Goal: Information Seeking & Learning: Learn about a topic

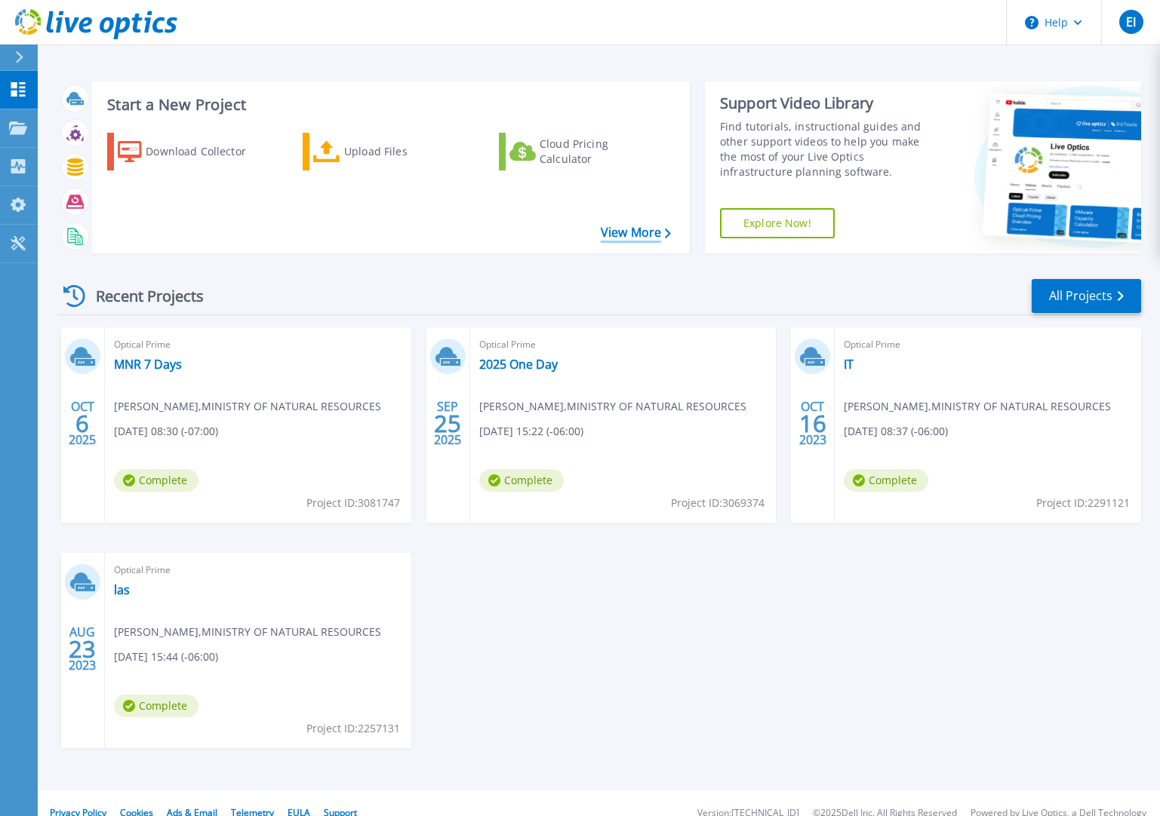
click at [644, 235] on link "View More" at bounding box center [636, 233] width 70 height 14
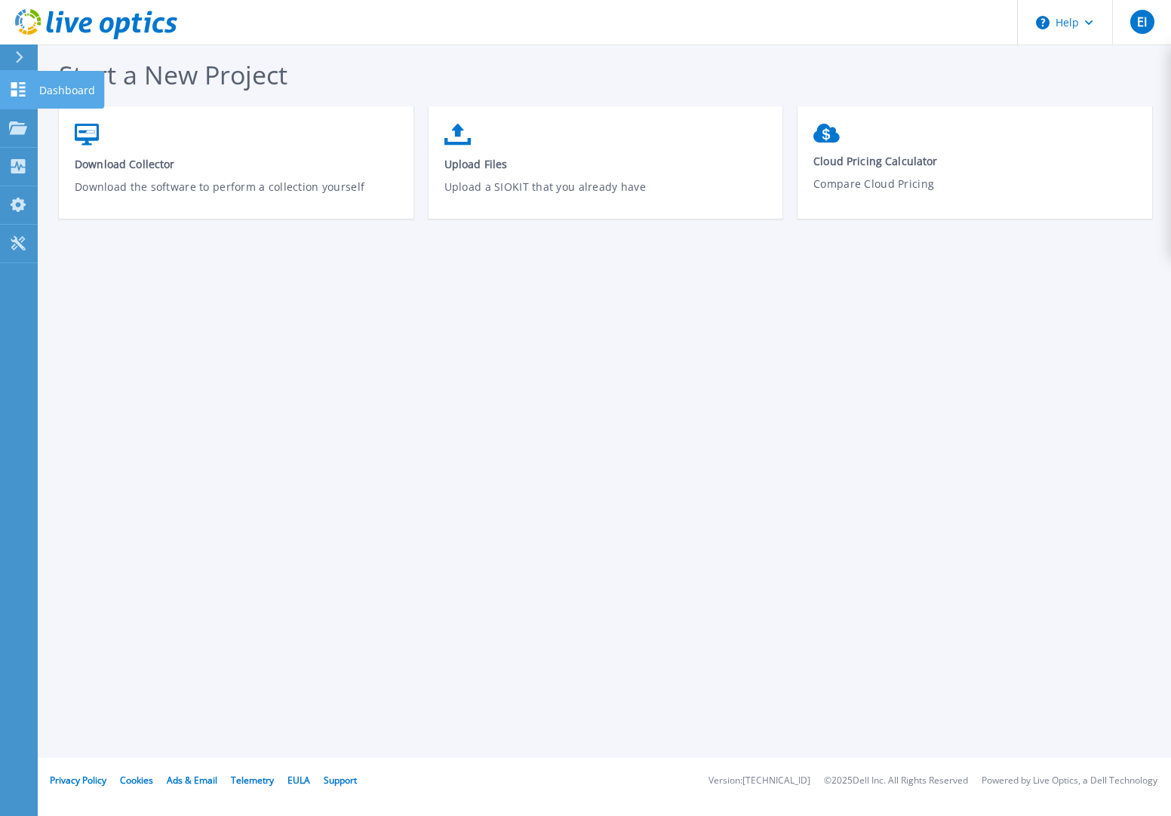
click at [27, 88] on link "Dashboard Dashboard" at bounding box center [19, 90] width 38 height 38
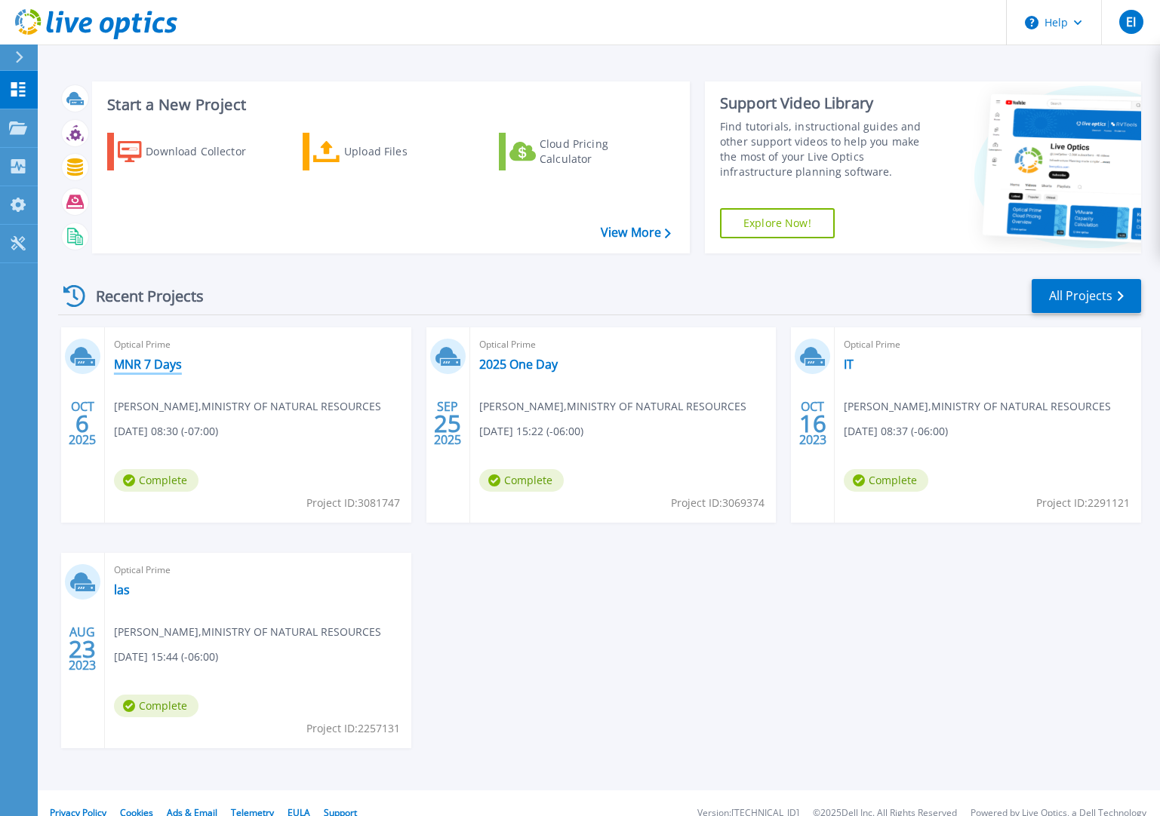
click at [150, 364] on link "MNR 7 Days" at bounding box center [148, 364] width 68 height 15
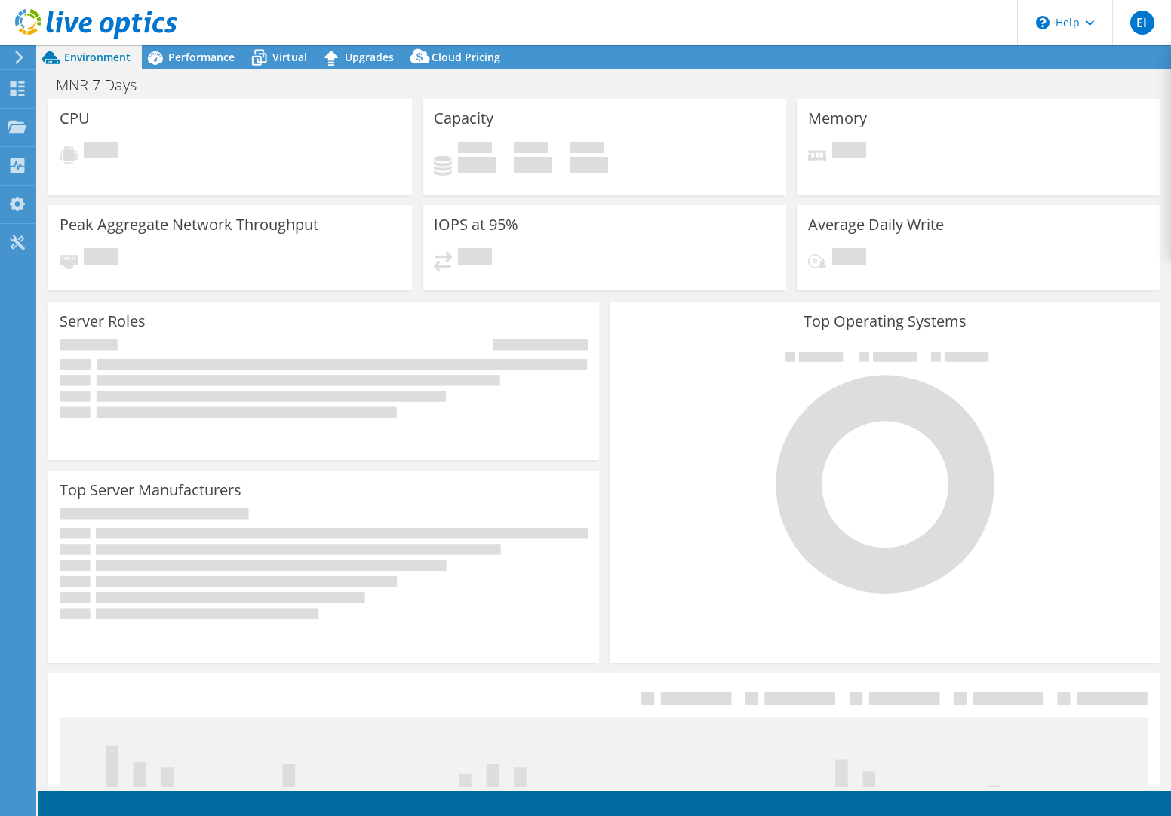
select select "USD"
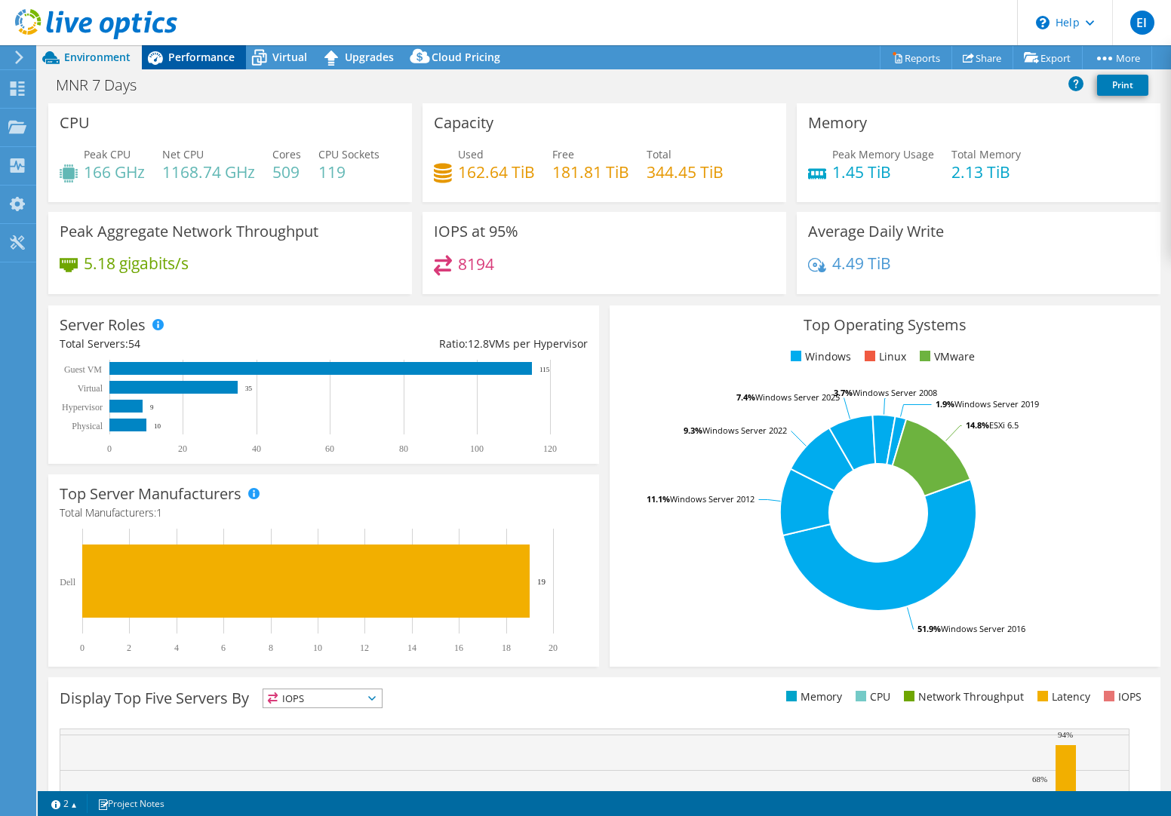
click at [189, 57] on span "Performance" at bounding box center [201, 57] width 66 height 14
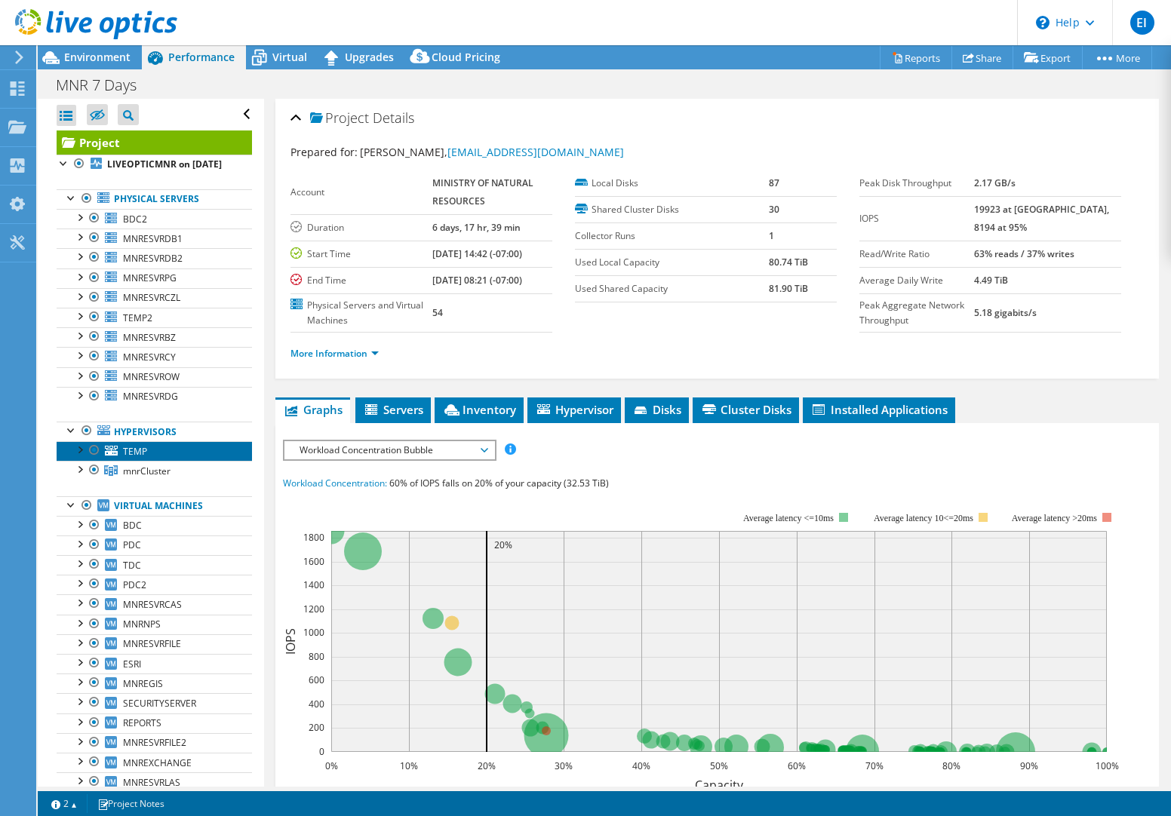
click at [149, 461] on link "TEMP" at bounding box center [154, 451] width 195 height 20
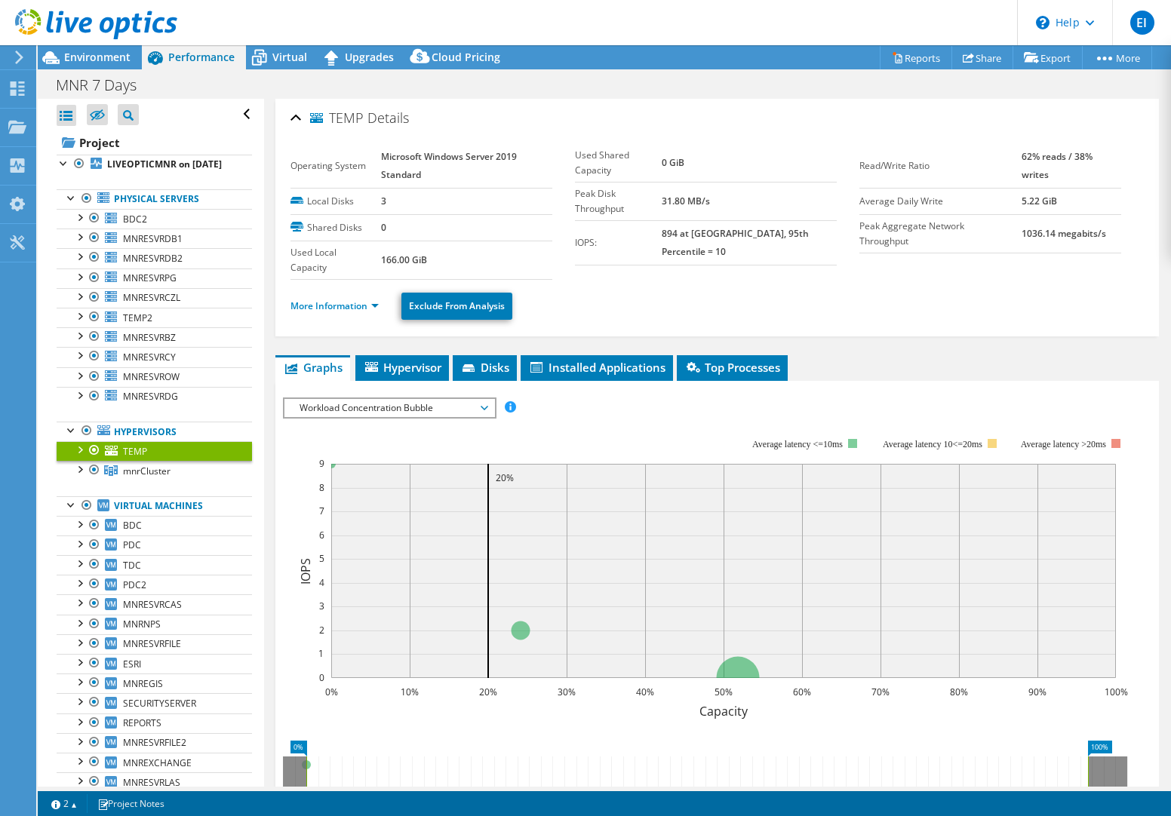
click at [80, 456] on div at bounding box center [79, 448] width 15 height 15
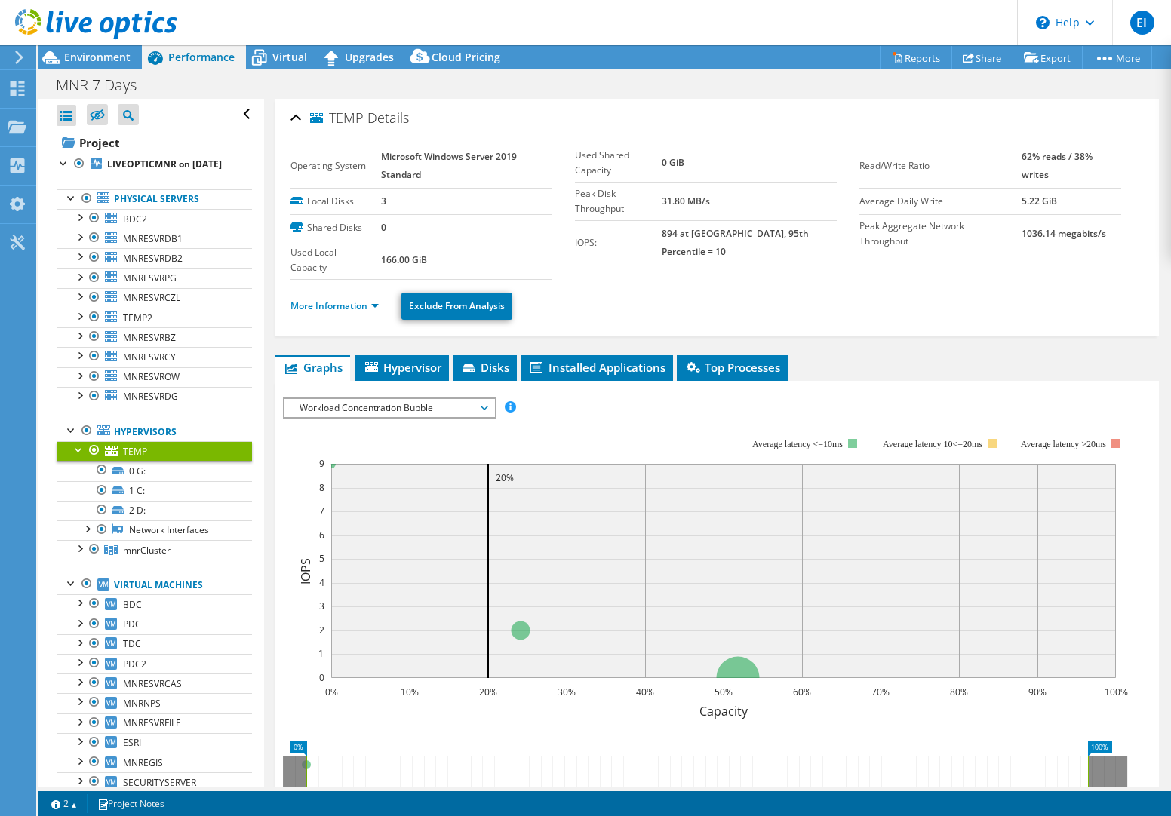
scroll to position [75, 0]
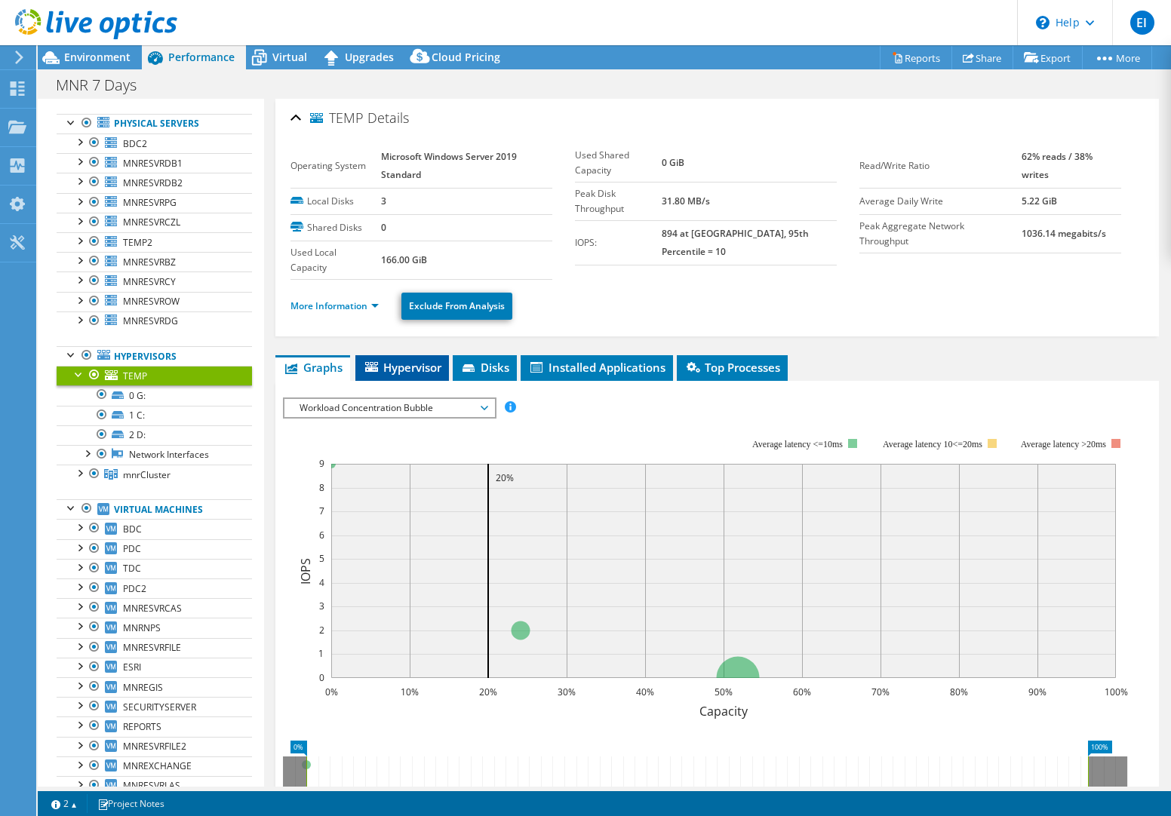
click at [427, 375] on li "Hypervisor" at bounding box center [402, 368] width 94 height 26
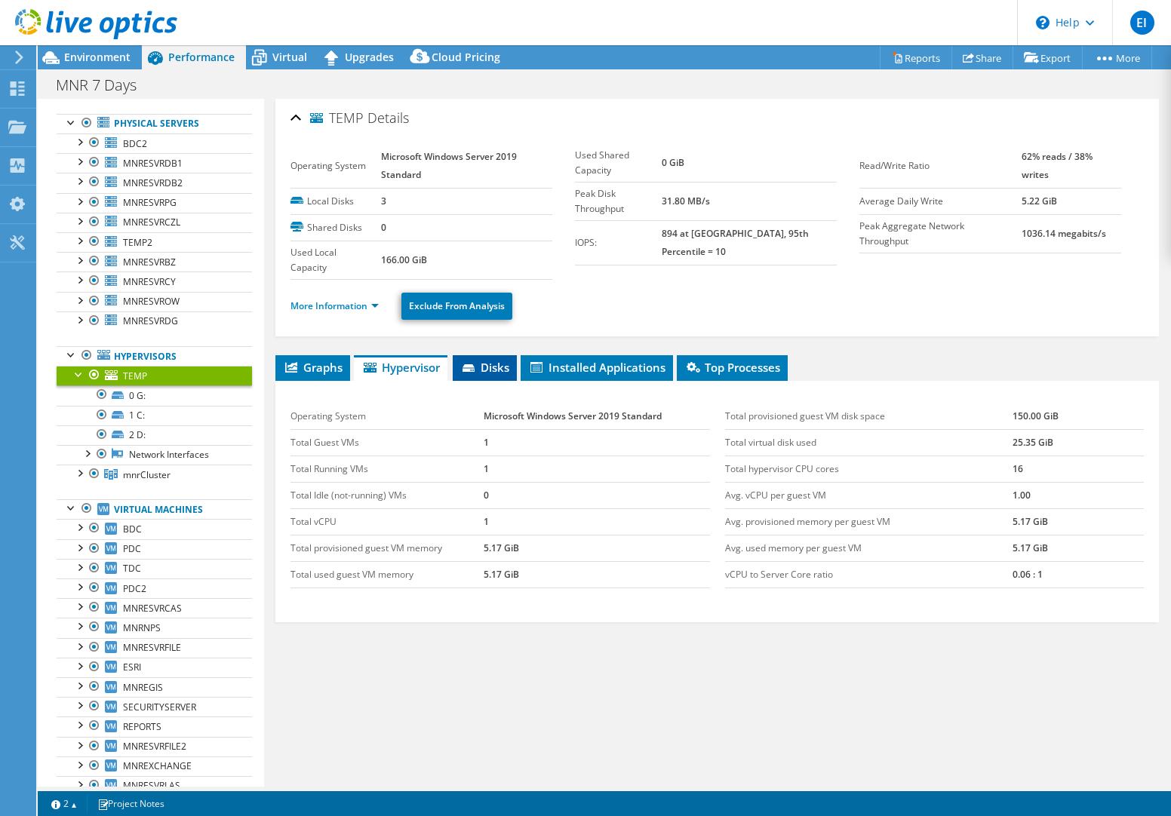
click at [501, 364] on span "Disks" at bounding box center [484, 367] width 49 height 15
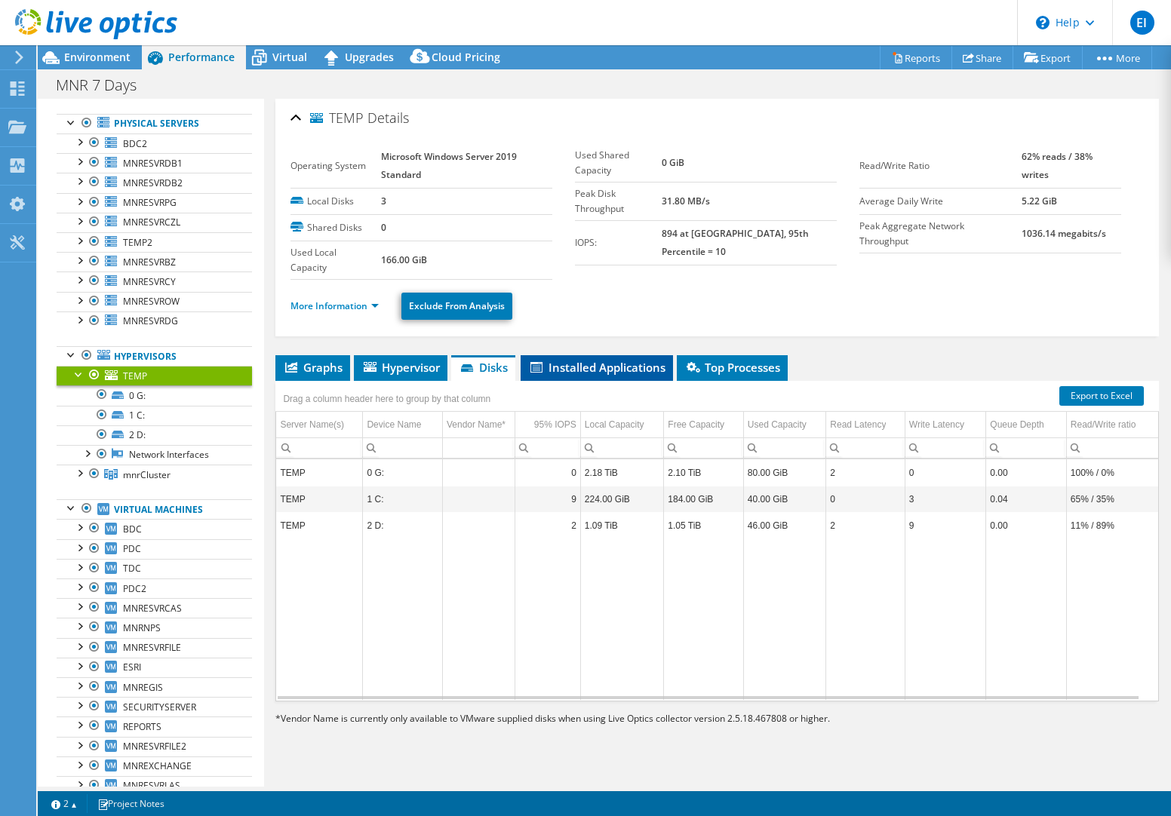
click at [603, 370] on span "Installed Applications" at bounding box center [596, 367] width 137 height 15
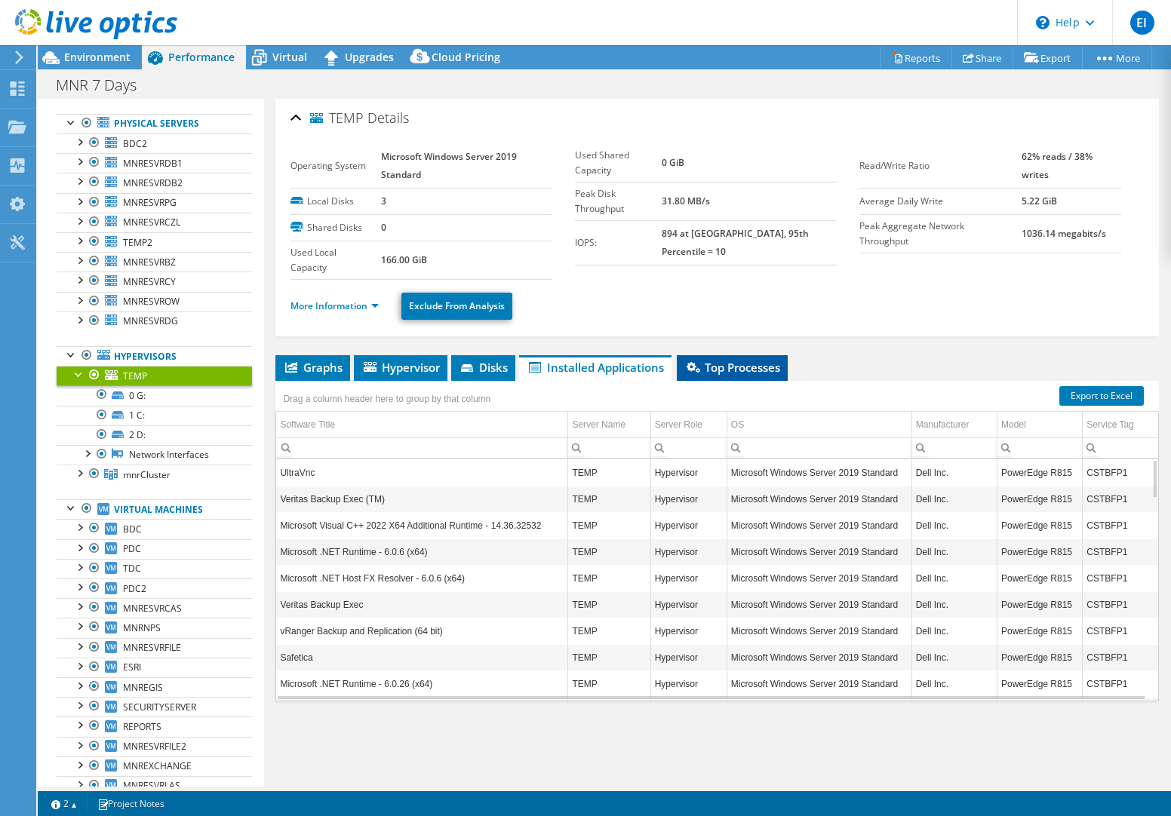
click at [755, 370] on span "Top Processes" at bounding box center [732, 367] width 96 height 15
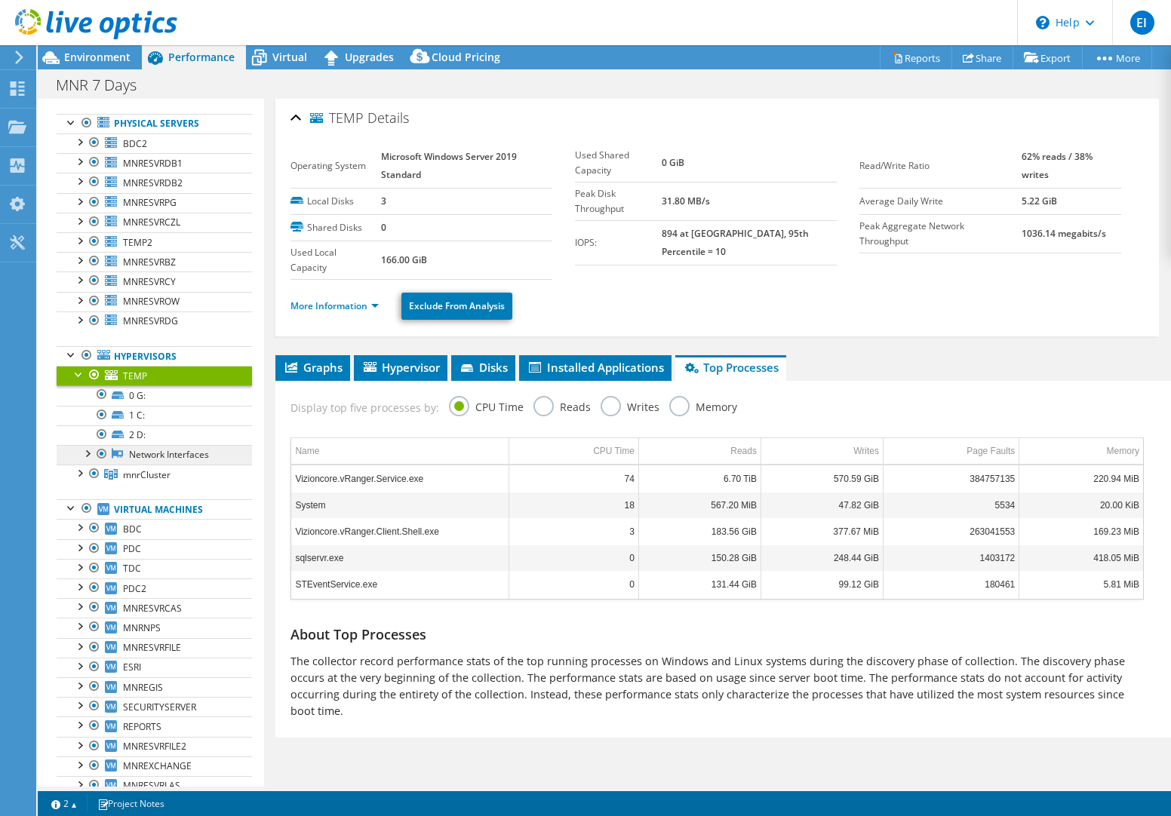
click at [166, 465] on link "Network Interfaces" at bounding box center [154, 455] width 195 height 20
click at [90, 460] on div at bounding box center [86, 452] width 15 height 15
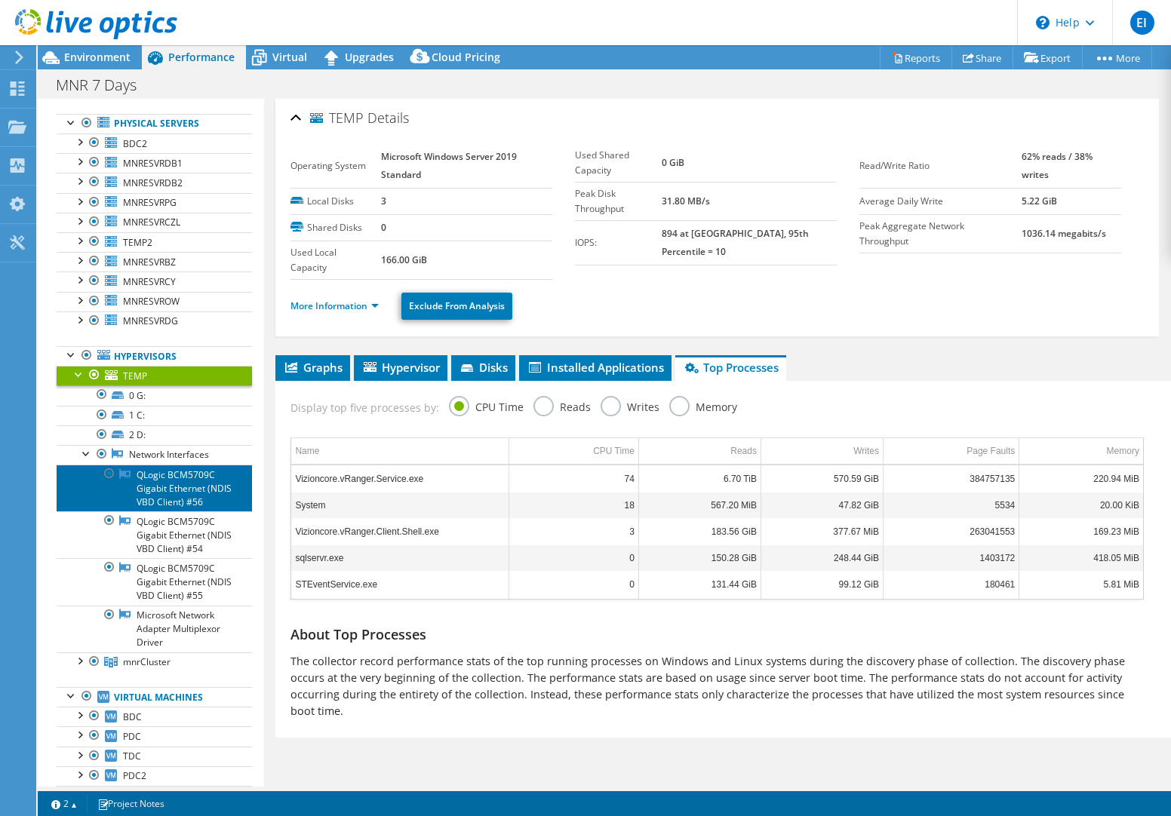
click at [157, 494] on link "QLogic BCM5709C Gigabit Ethernet (NDIS VBD Client) #56" at bounding box center [154, 488] width 195 height 47
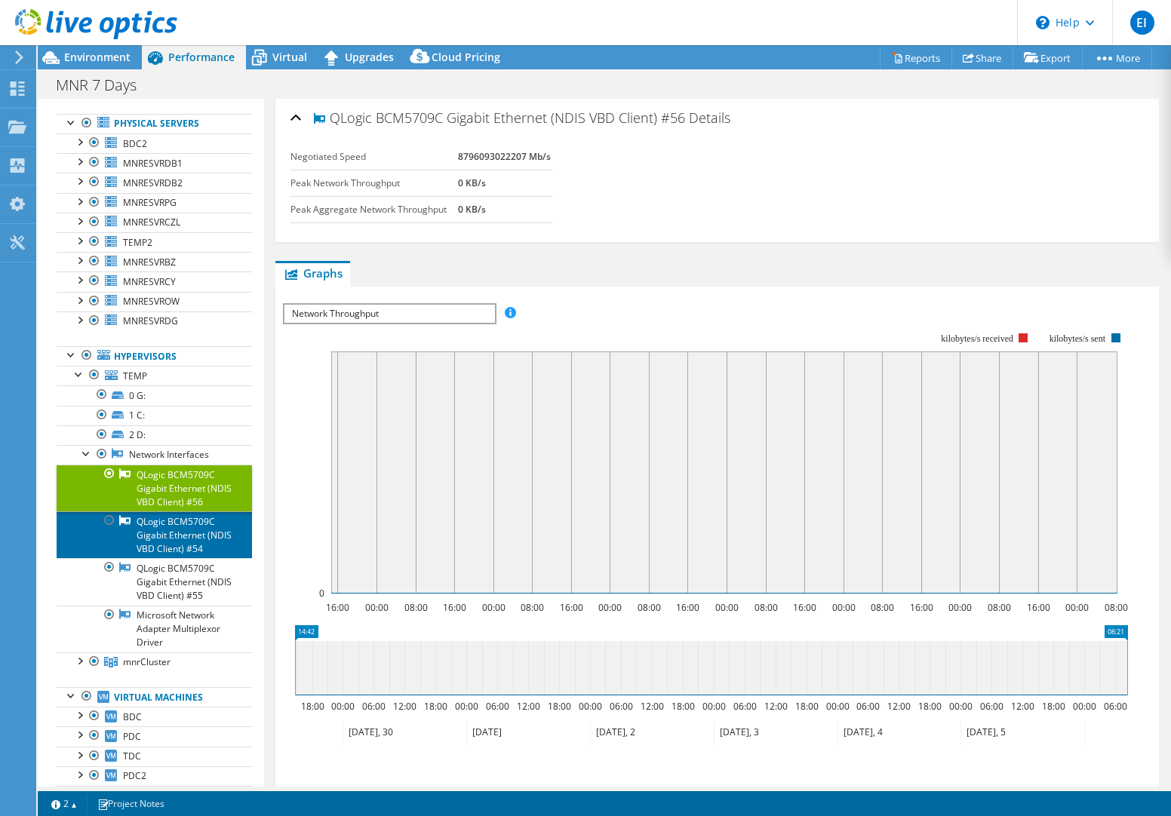
click at [162, 550] on link "QLogic BCM5709C Gigabit Ethernet (NDIS VBD Client) #54" at bounding box center [154, 535] width 195 height 47
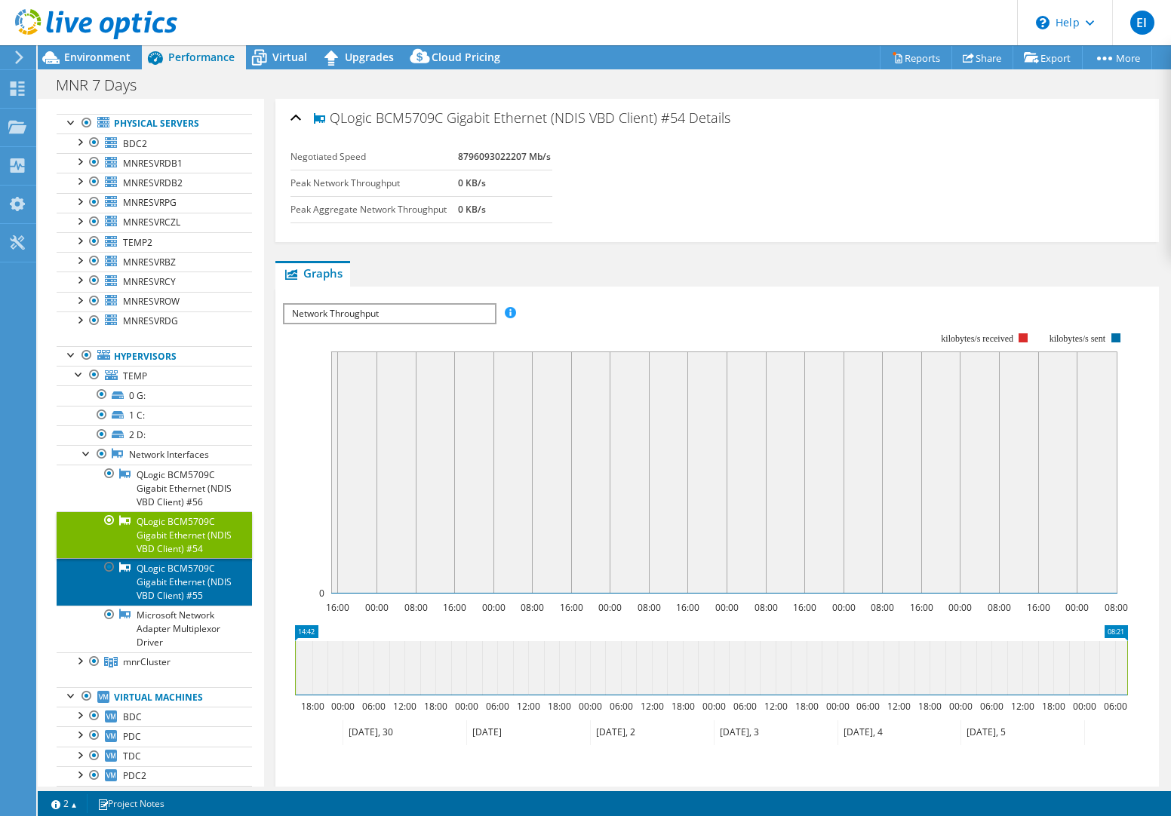
click at [171, 605] on link "QLogic BCM5709C Gigabit Ethernet (NDIS VBD Client) #55" at bounding box center [154, 581] width 195 height 47
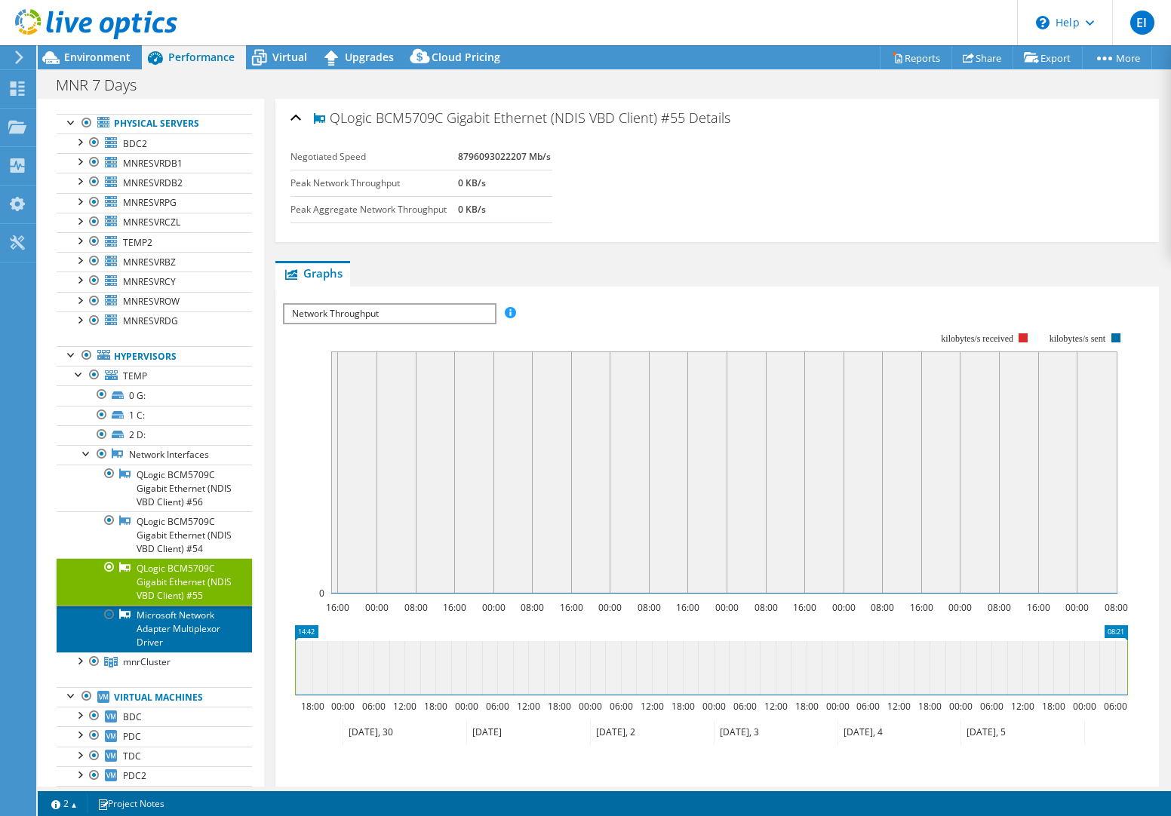
click at [178, 653] on link "Microsoft Network Adapter Multiplexor Driver" at bounding box center [154, 629] width 195 height 47
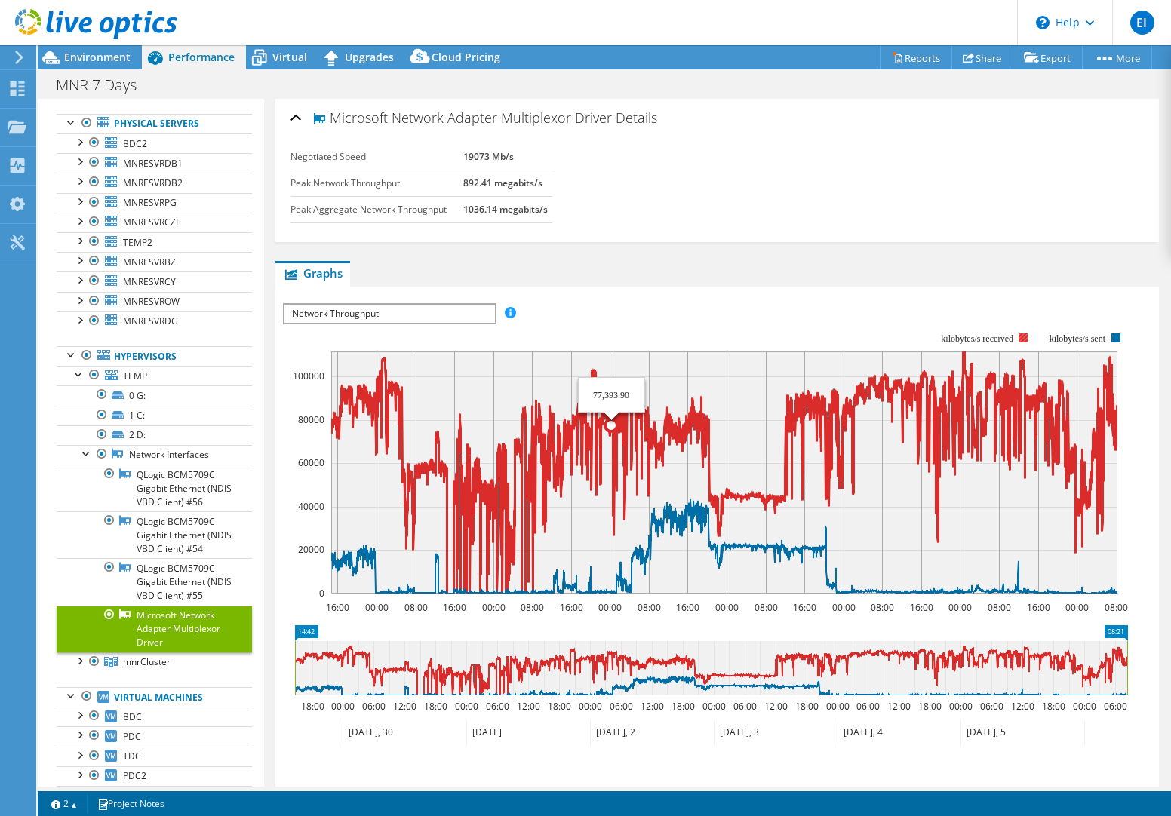
click at [612, 434] on icon at bounding box center [724, 473] width 786 height 242
drag, startPoint x: 617, startPoint y: 426, endPoint x: 622, endPoint y: 434, distance: 9.5
click at [622, 434] on icon at bounding box center [724, 473] width 786 height 242
click at [622, 426] on icon at bounding box center [724, 473] width 786 height 242
click at [962, 362] on icon at bounding box center [724, 473] width 786 height 242
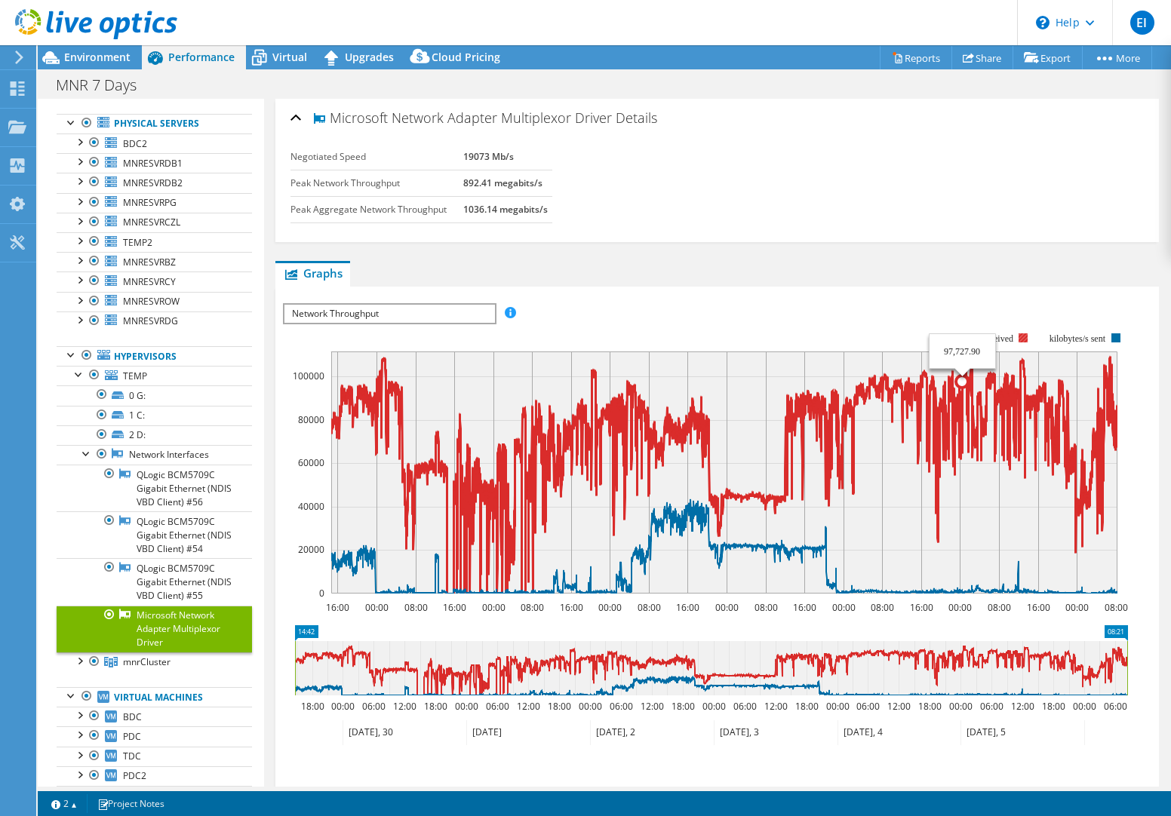
click at [963, 362] on icon at bounding box center [724, 473] width 786 height 242
drag, startPoint x: 536, startPoint y: 499, endPoint x: 584, endPoint y: 500, distance: 47.6
click at [584, 500] on icon "16:00 00:00 08:00 16:00 00:00 08:00 16:00 00:00 08:00 16:00 00:00 08:00 16:00 0…" at bounding box center [711, 463] width 856 height 302
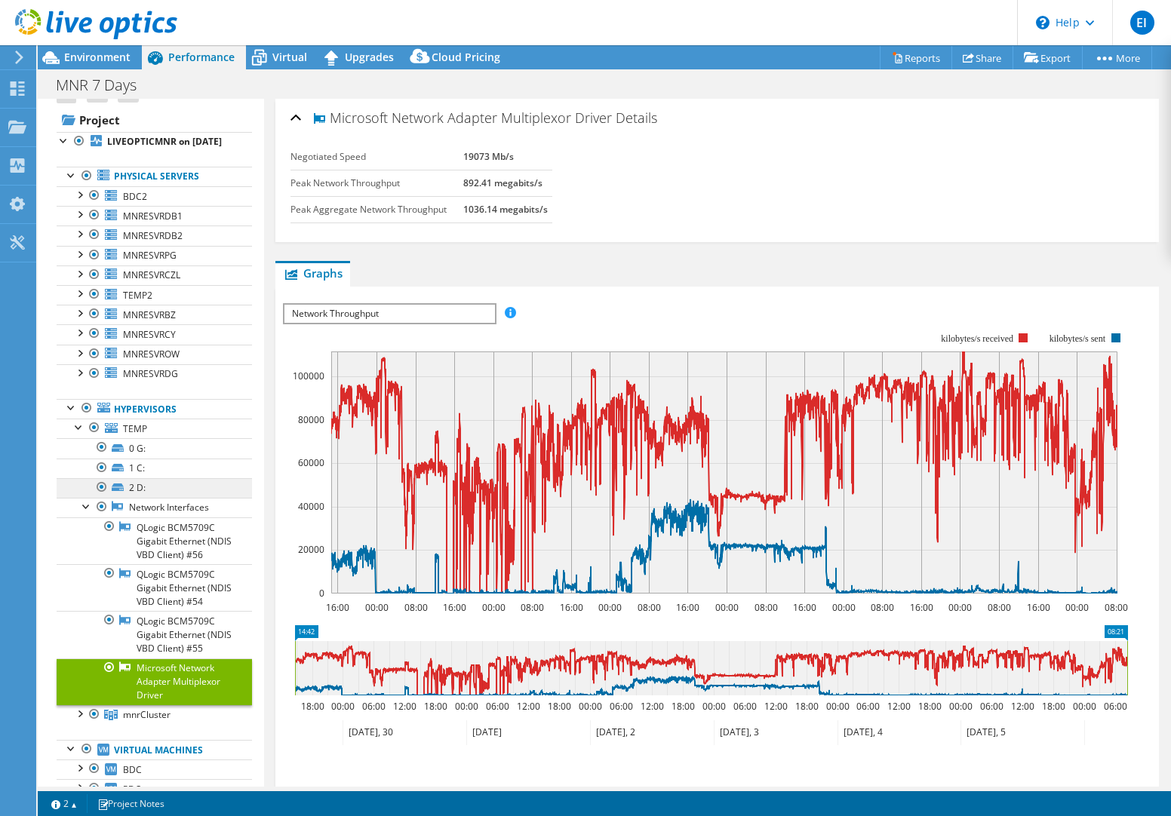
scroll to position [0, 0]
